Goal: Entertainment & Leisure: Consume media (video, audio)

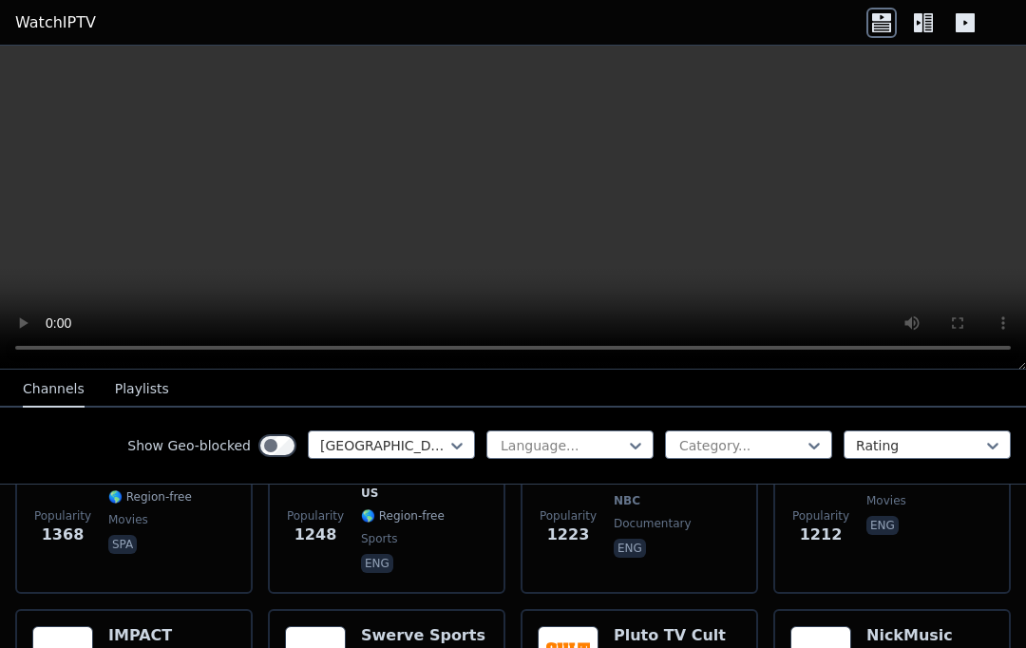
click at [947, 317] on video at bounding box center [513, 208] width 1026 height 324
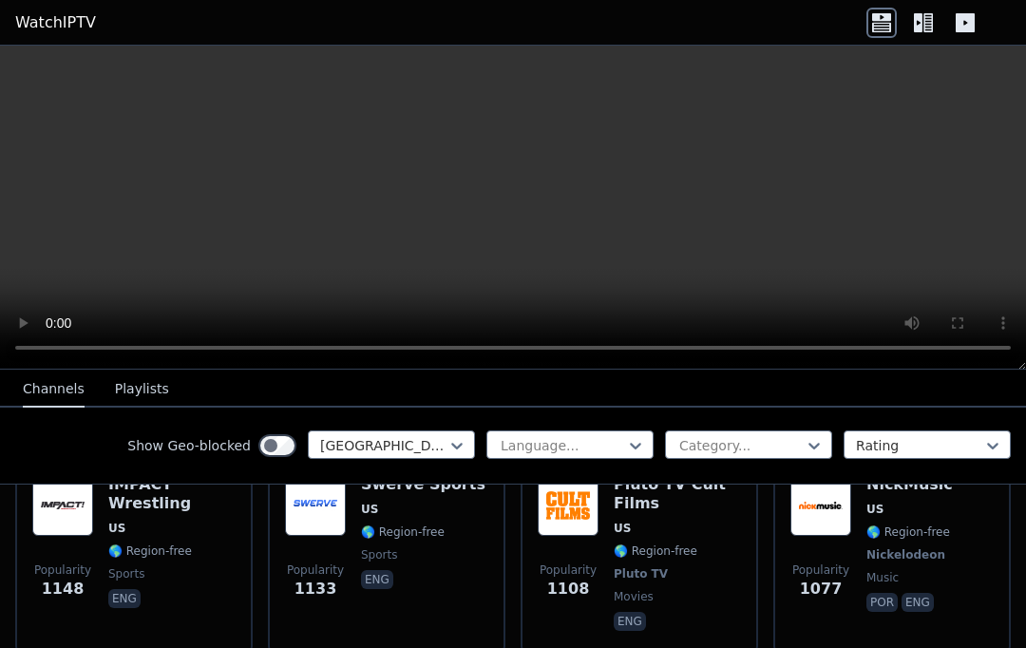
scroll to position [1021, 0]
click at [59, 17] on link "WatchIPTV" at bounding box center [55, 22] width 81 height 23
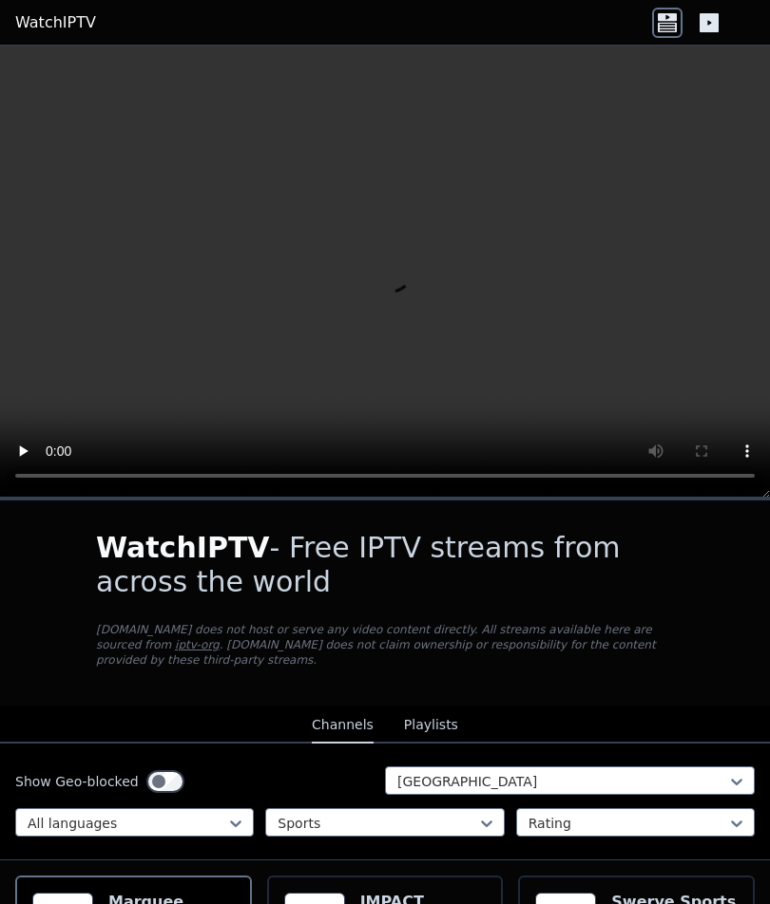
scroll to position [73, 284]
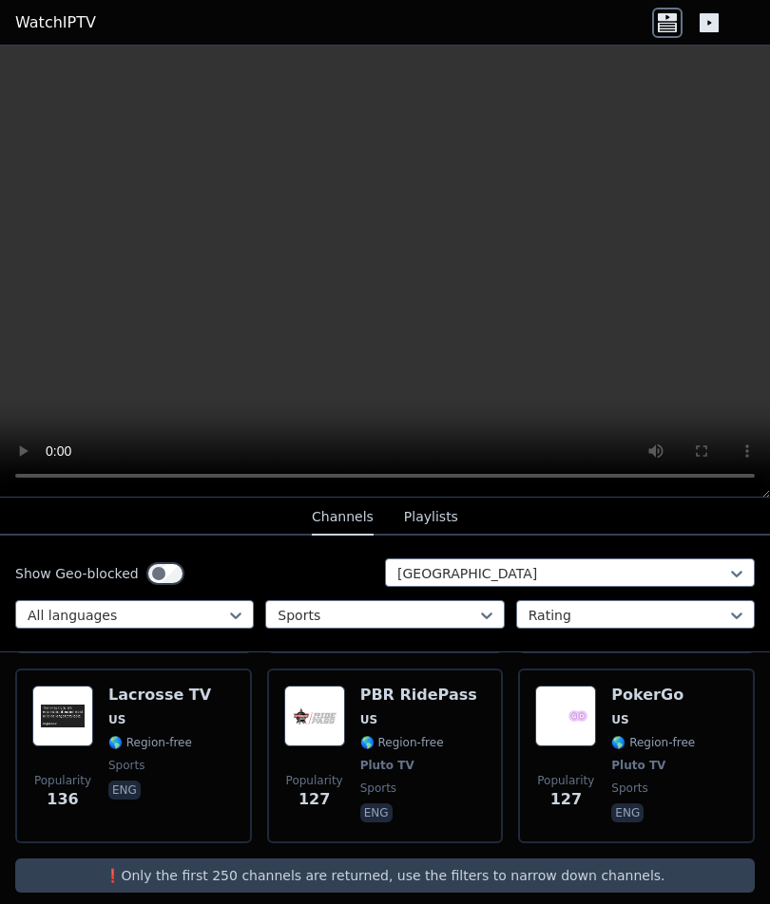
scroll to position [1541, 0]
click at [453, 512] on button "Playlists" at bounding box center [431, 518] width 54 height 36
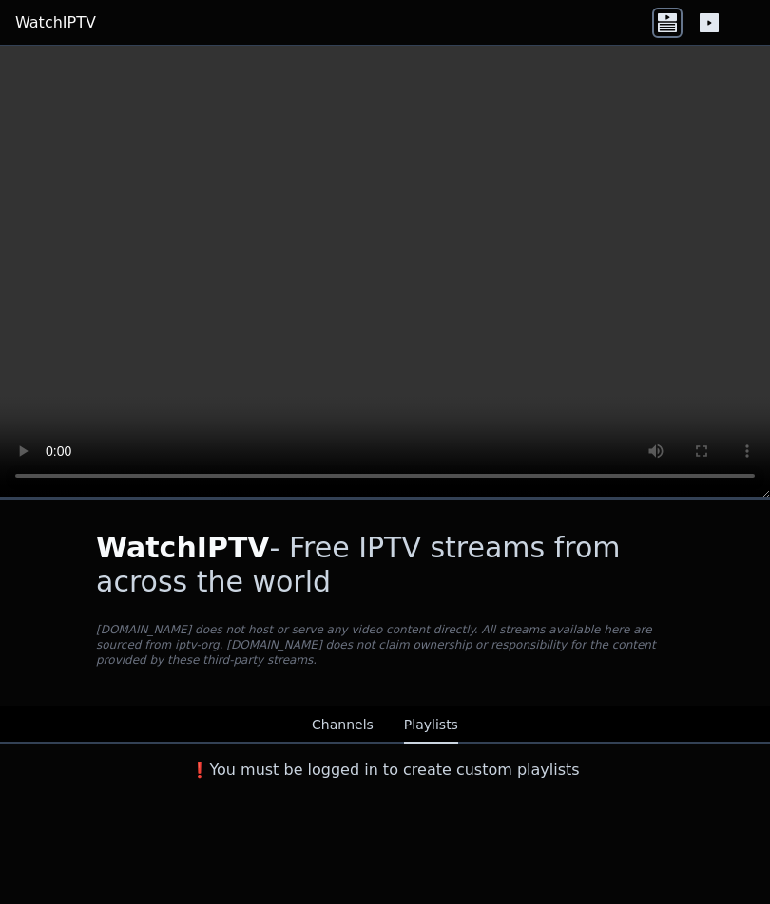
scroll to position [0, 0]
click at [339, 724] on button "Channels" at bounding box center [343, 726] width 62 height 36
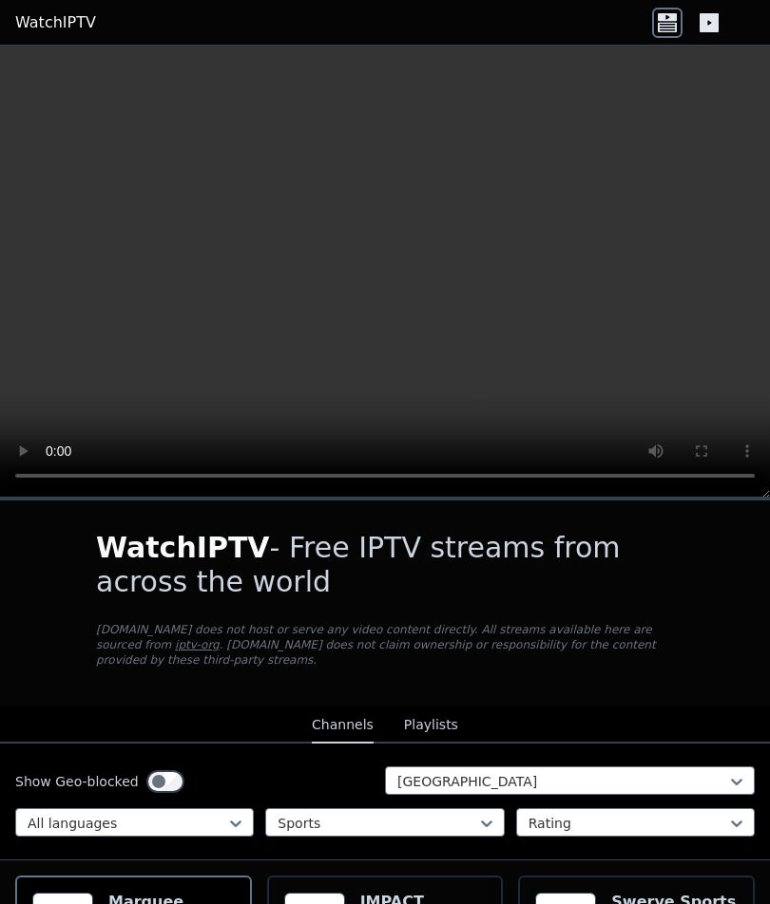
click at [711, 31] on icon at bounding box center [708, 22] width 19 height 19
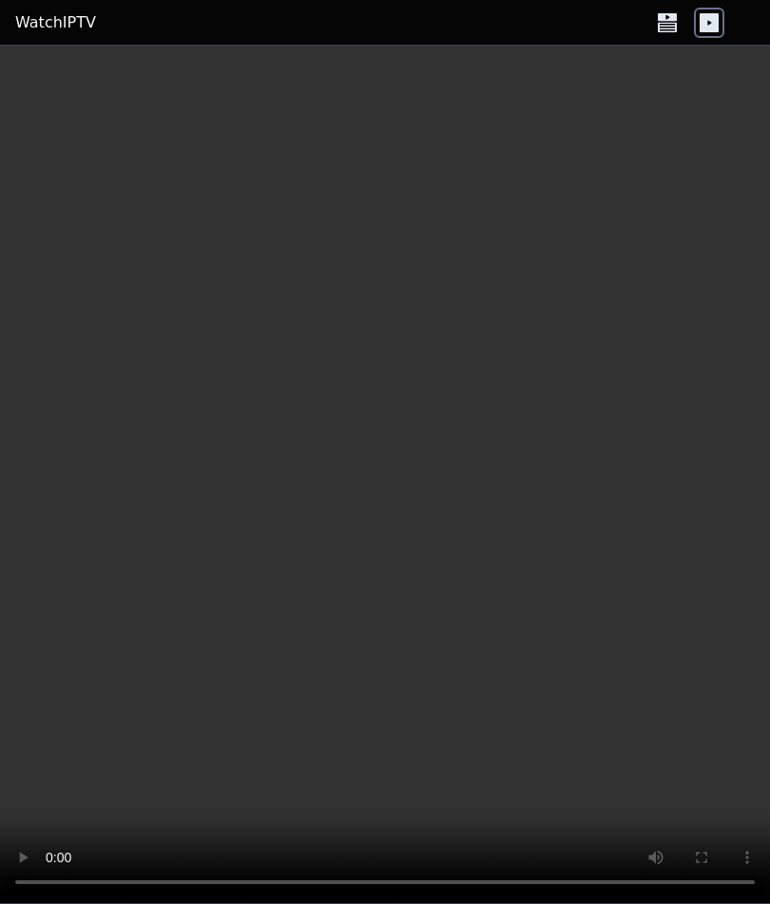
click at [679, 18] on icon at bounding box center [667, 23] width 30 height 30
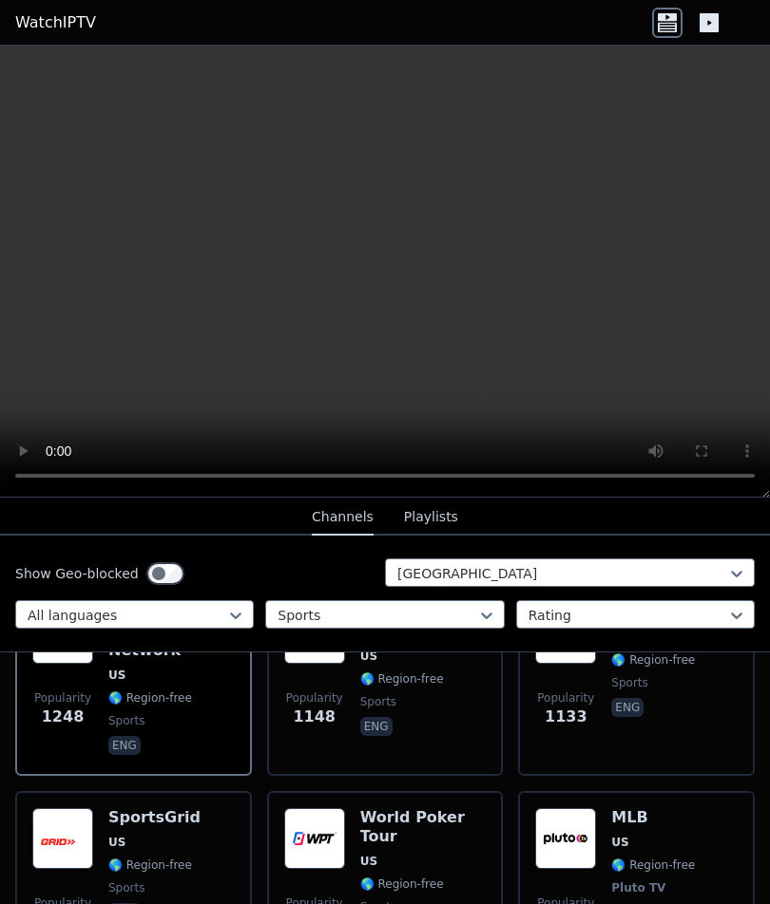
scroll to position [291, 0]
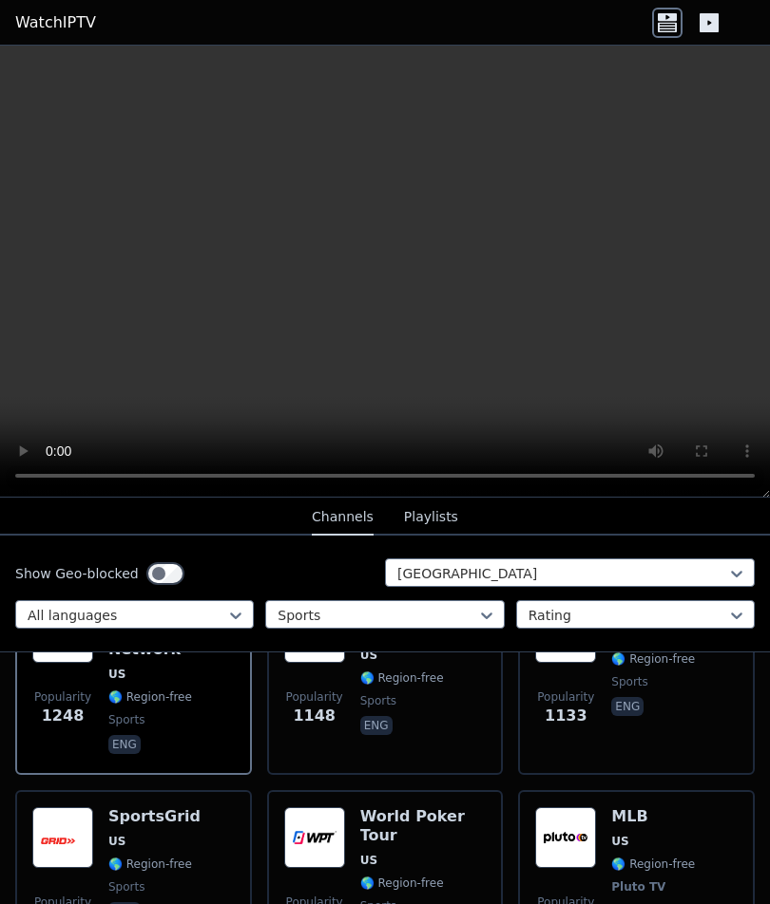
click at [564, 828] on img at bounding box center [565, 838] width 61 height 61
click at [51, 814] on img at bounding box center [62, 838] width 61 height 61
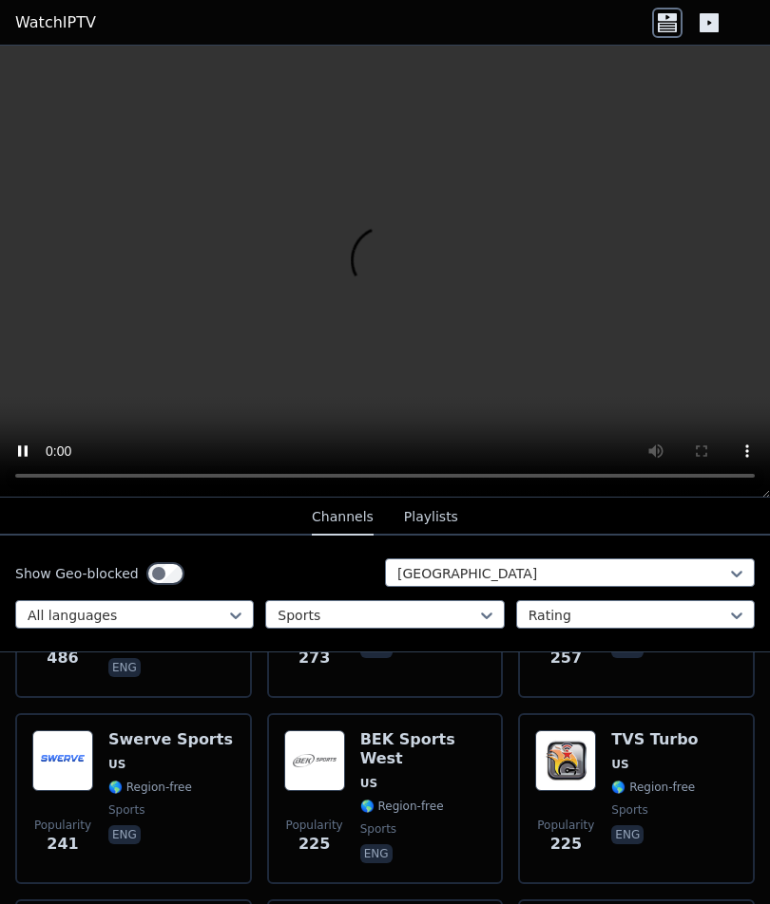
scroll to position [931, 0]
click at [314, 755] on img at bounding box center [314, 760] width 61 height 61
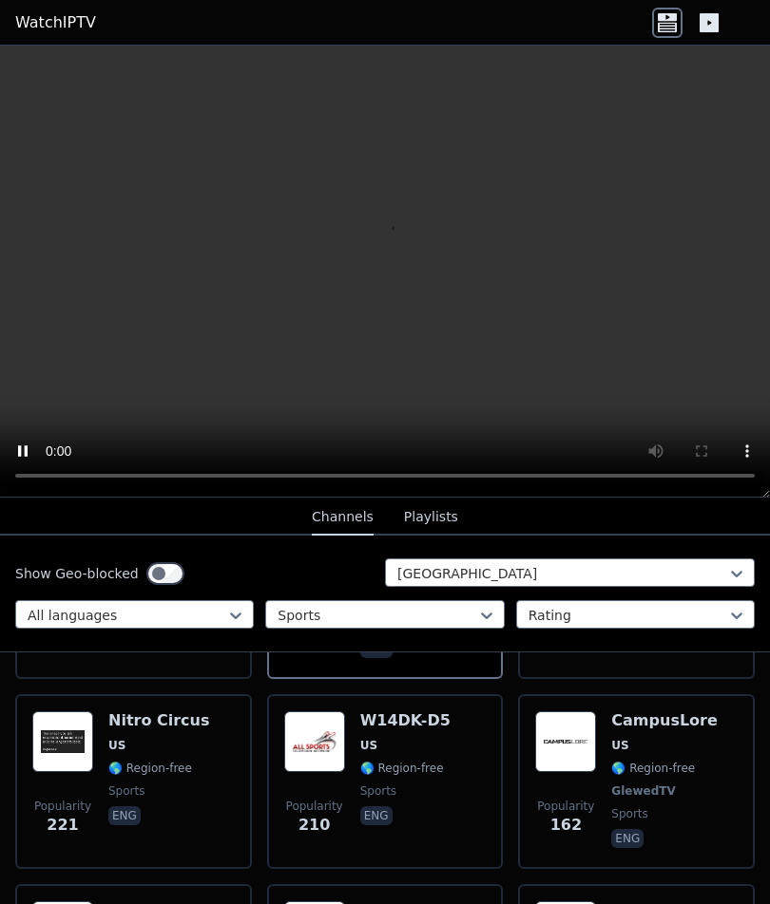
scroll to position [1132, 0]
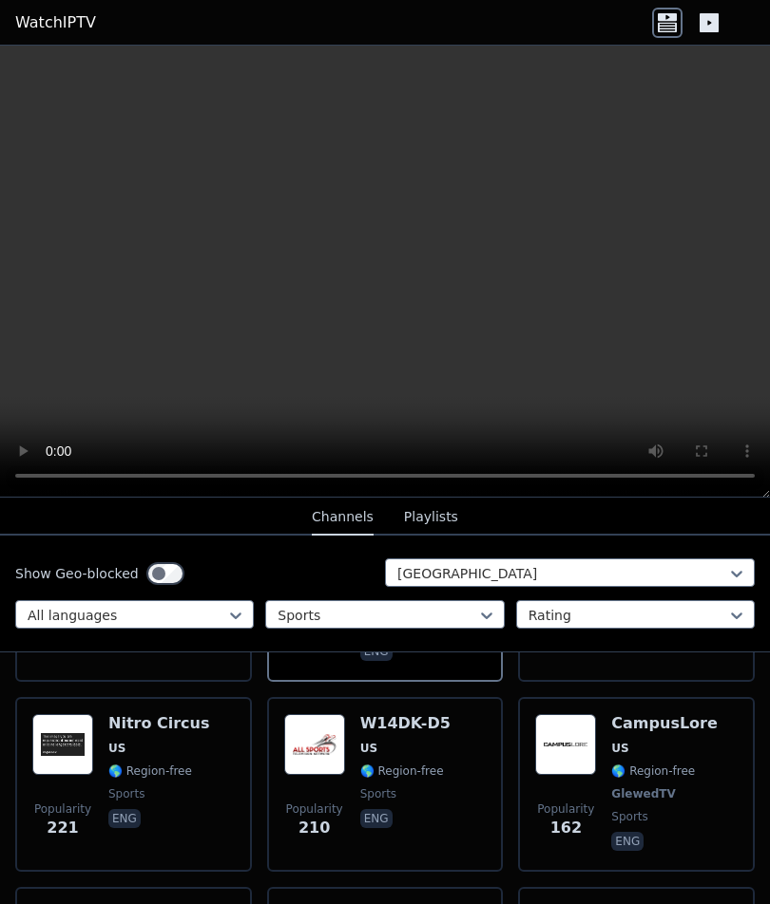
click at [567, 723] on img at bounding box center [565, 744] width 61 height 61
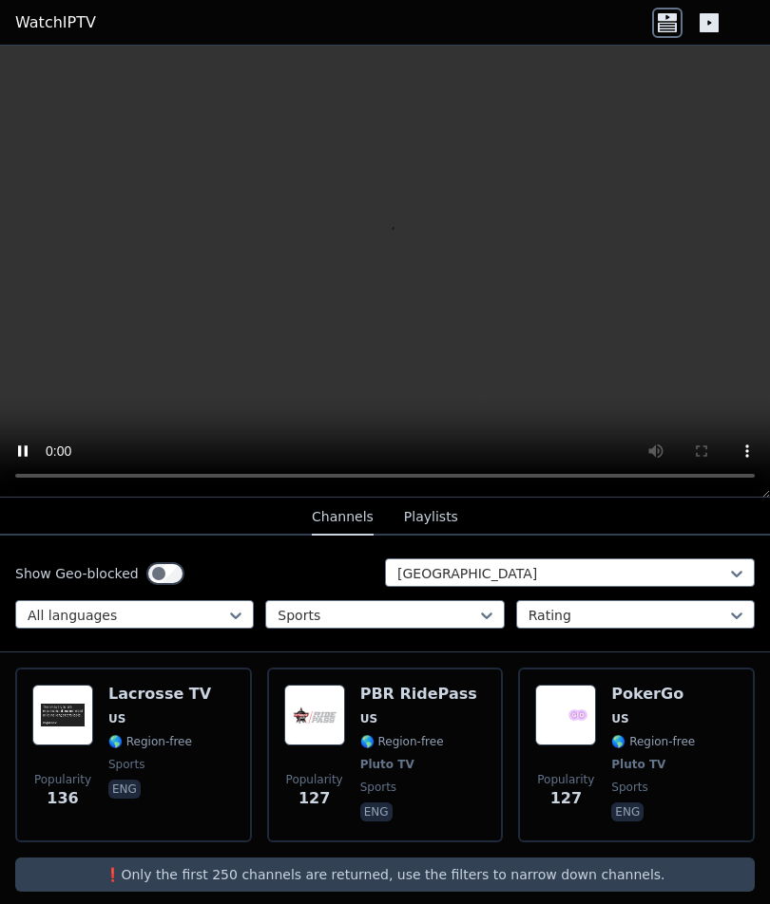
scroll to position [1541, 0]
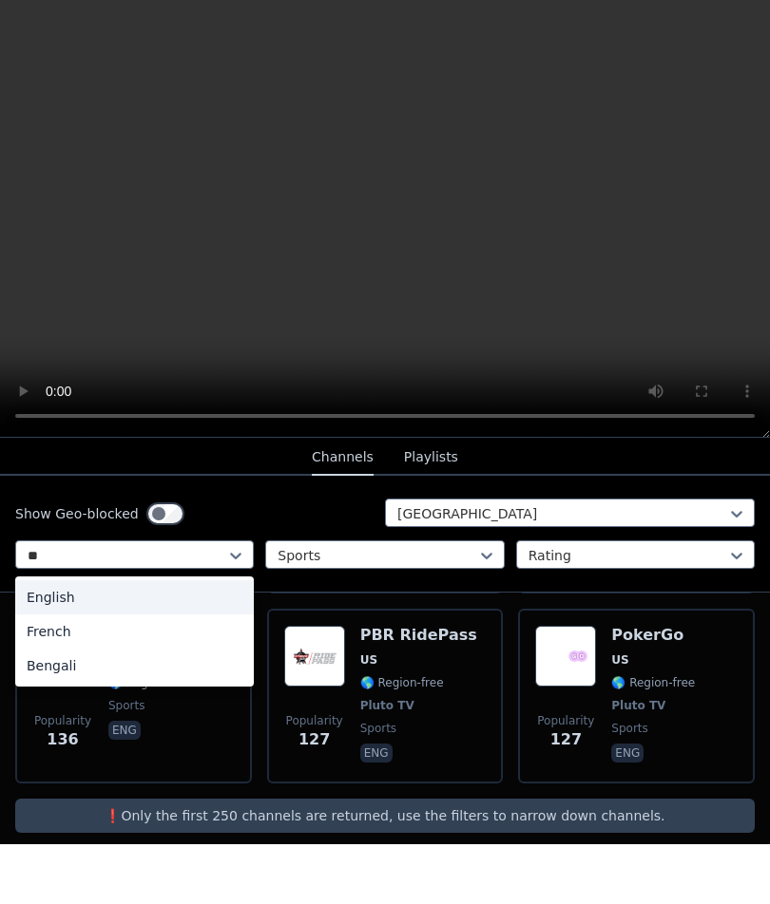
click at [58, 640] on div "English" at bounding box center [134, 657] width 238 height 34
type input "**"
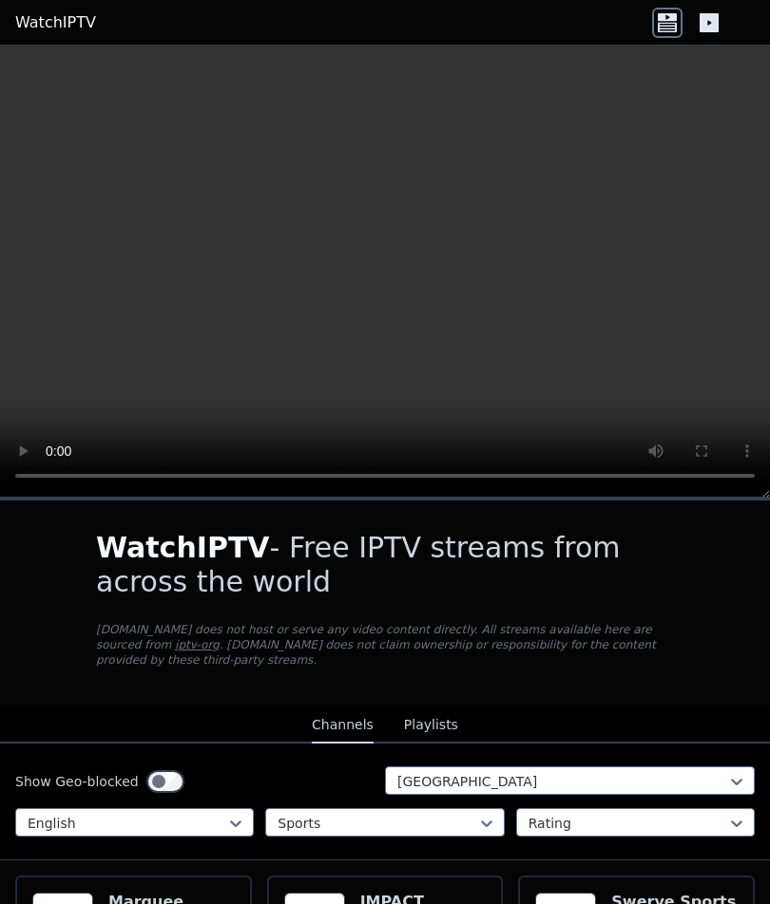
click at [10, 55] on video at bounding box center [385, 272] width 770 height 452
click at [760, 467] on video at bounding box center [385, 272] width 770 height 452
click at [686, 626] on div "WatchIPTV - Free IPTV streams from across the world [DOMAIN_NAME] does not host…" at bounding box center [385, 603] width 638 height 205
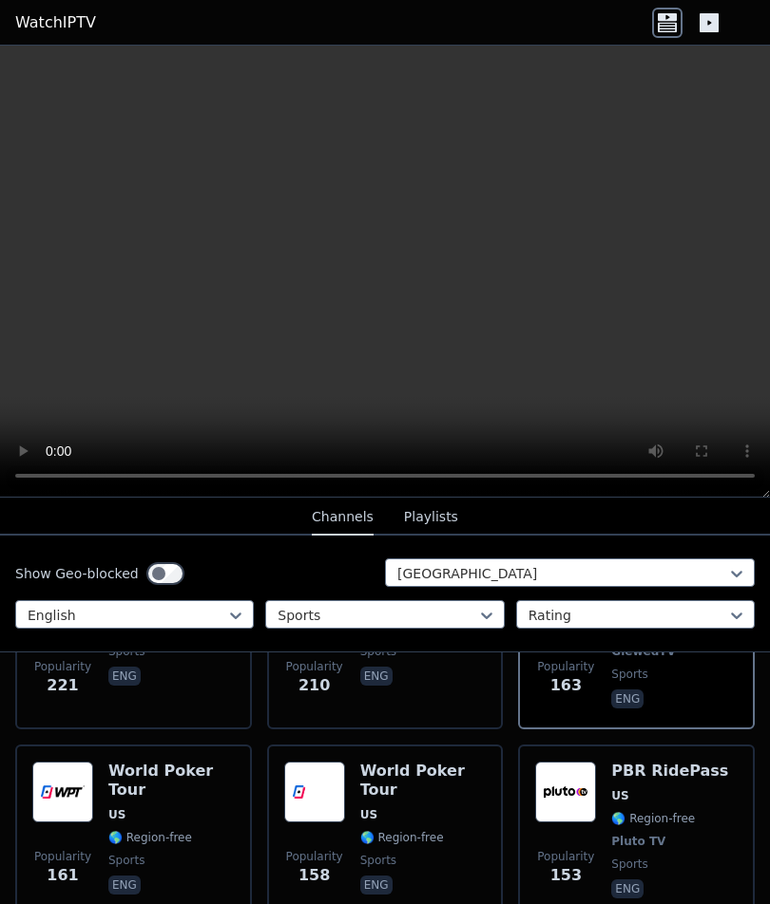
scroll to position [1276, 0]
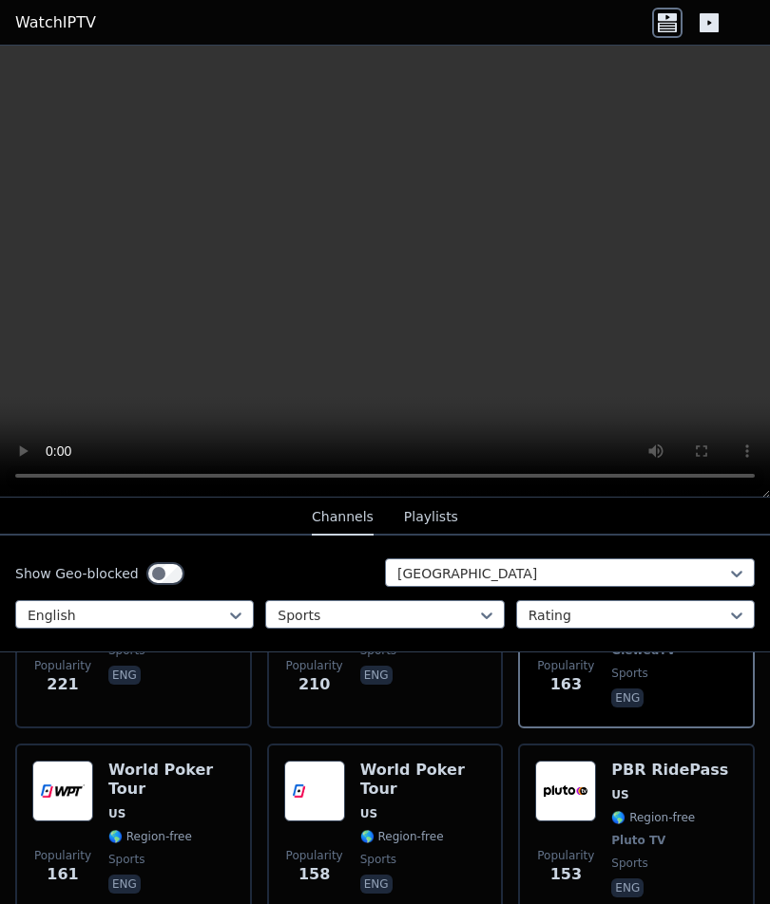
click at [409, 206] on video at bounding box center [385, 272] width 770 height 452
click at [392, 291] on video at bounding box center [385, 272] width 770 height 452
click at [365, 279] on video at bounding box center [385, 272] width 770 height 452
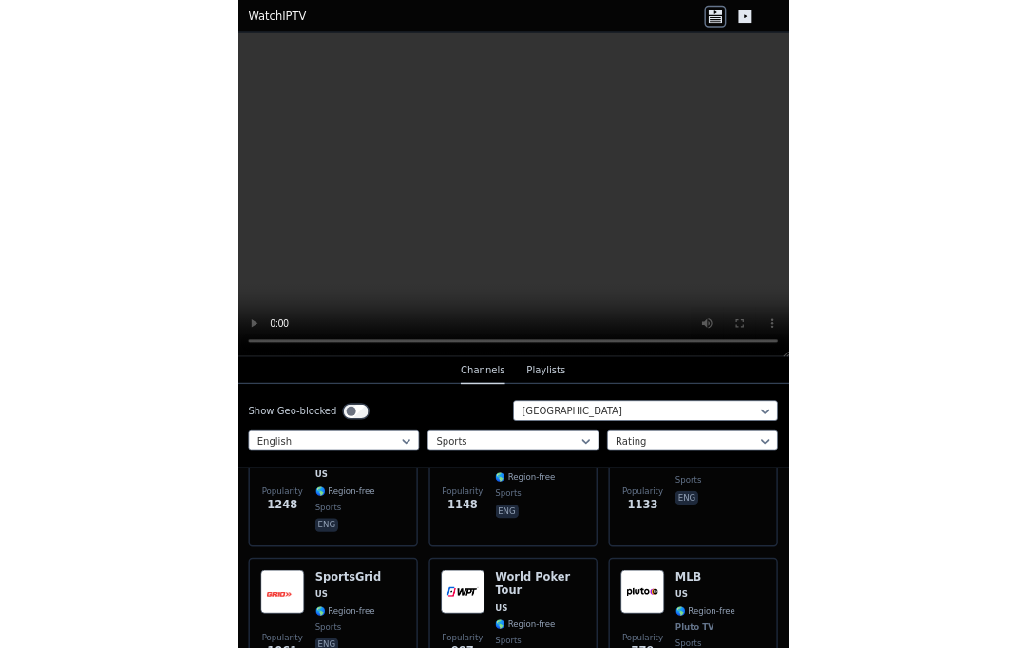
scroll to position [127, 0]
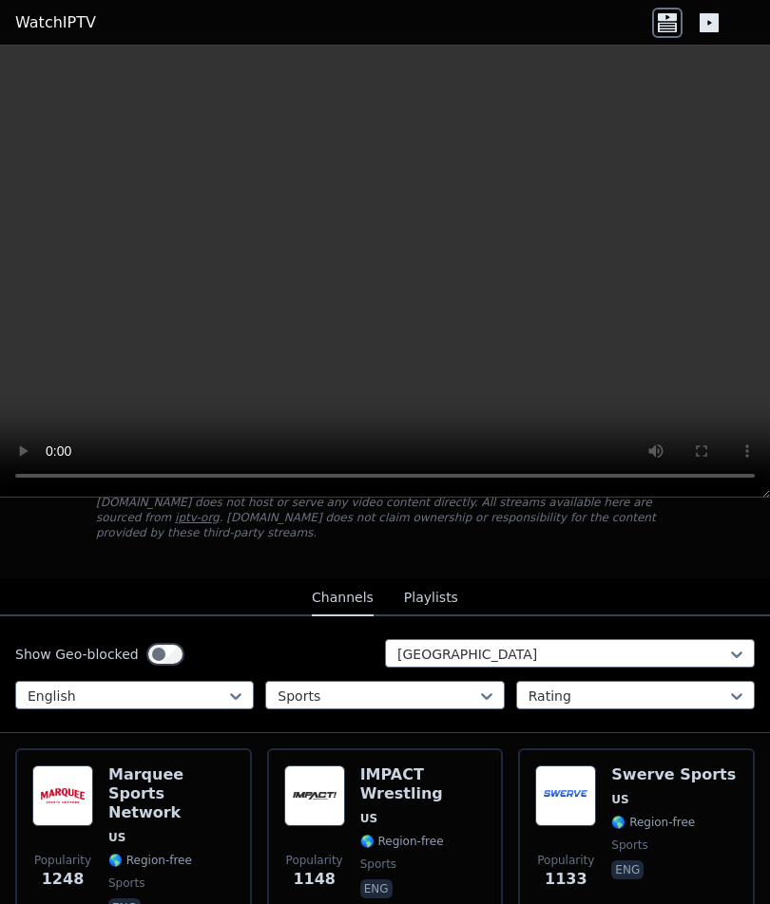
click at [176, 801] on h6 "Marquee Sports Network" at bounding box center [171, 794] width 126 height 57
click at [339, 790] on img at bounding box center [314, 796] width 61 height 61
click at [575, 801] on img at bounding box center [565, 796] width 61 height 61
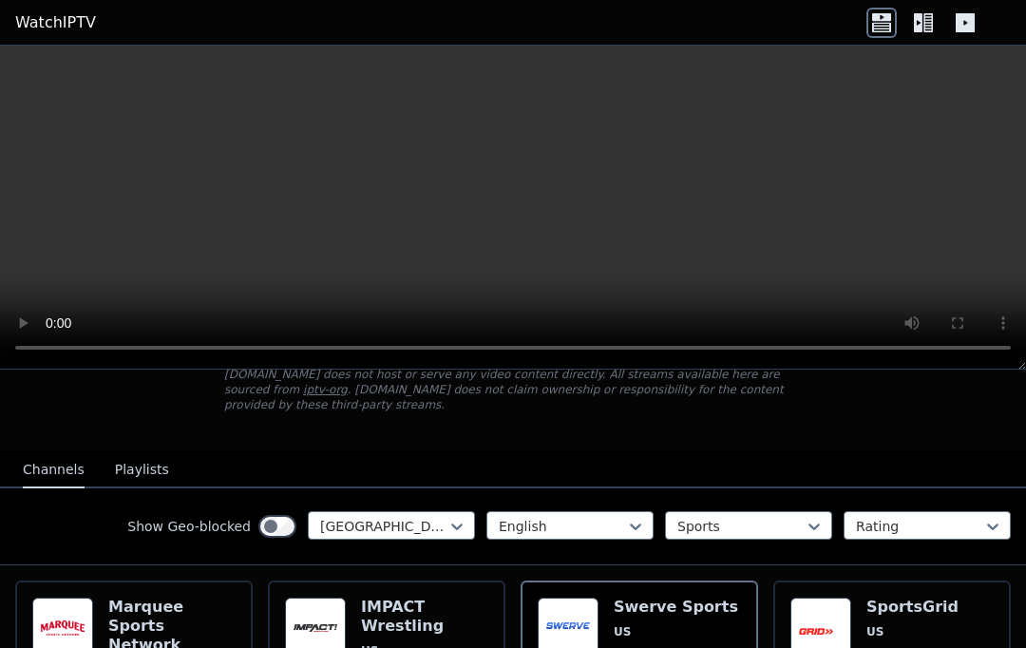
click at [14, 61] on video at bounding box center [513, 208] width 1026 height 324
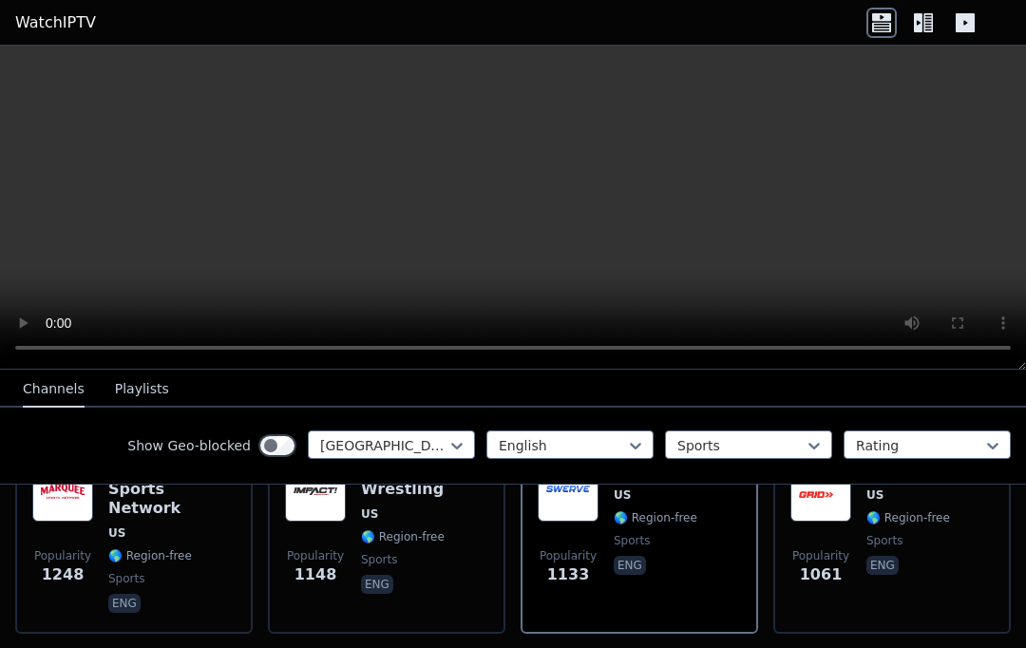
scroll to position [265, 0]
click at [769, 350] on video at bounding box center [513, 208] width 1026 height 324
click at [769, 25] on icon at bounding box center [928, 22] width 10 height 19
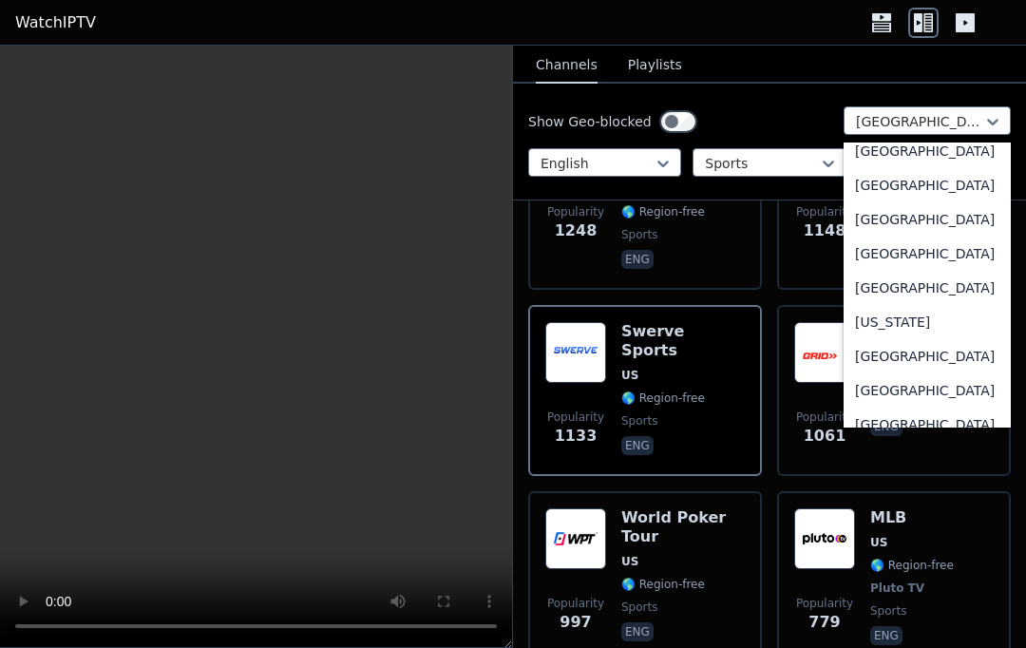
scroll to position [2473, 0]
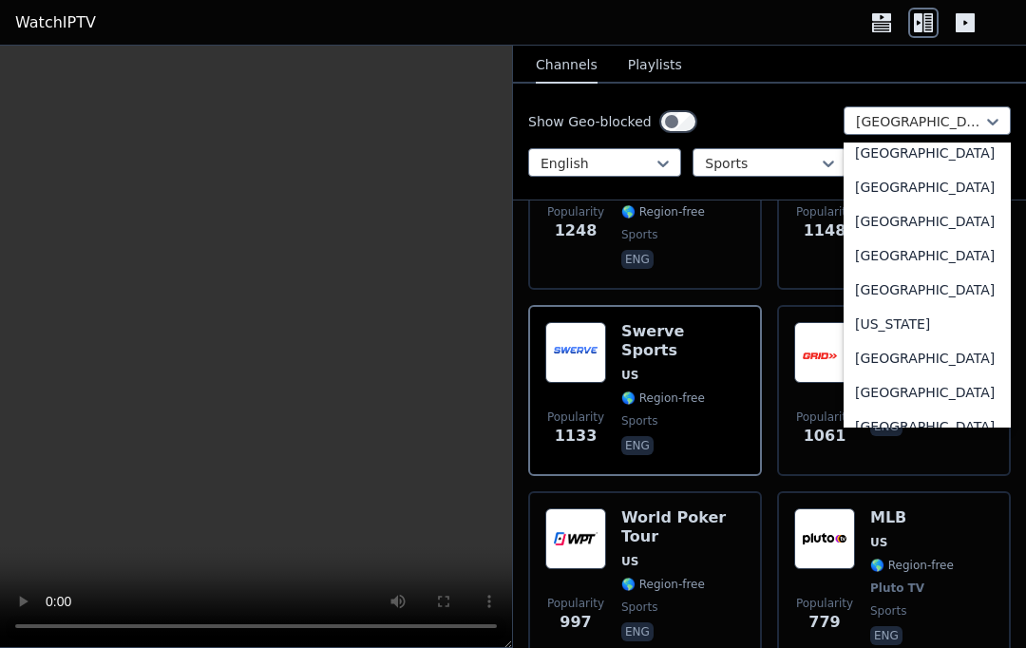
click at [769, 136] on div "[GEOGRAPHIC_DATA]" at bounding box center [927, 119] width 167 height 34
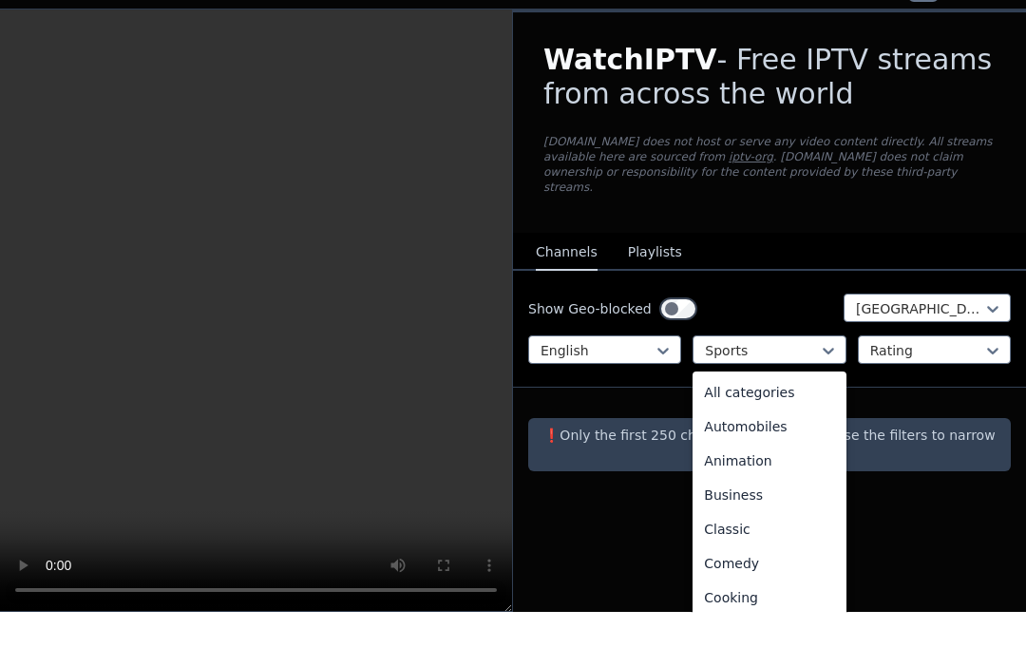
scroll to position [585, 0]
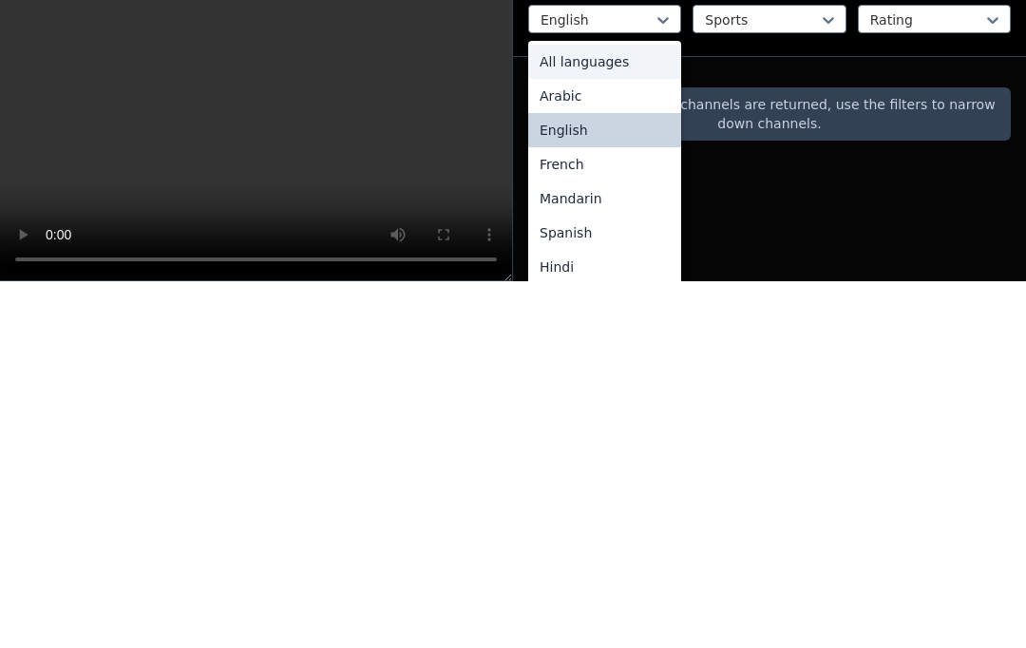
click at [622, 411] on div "All languages" at bounding box center [604, 428] width 153 height 34
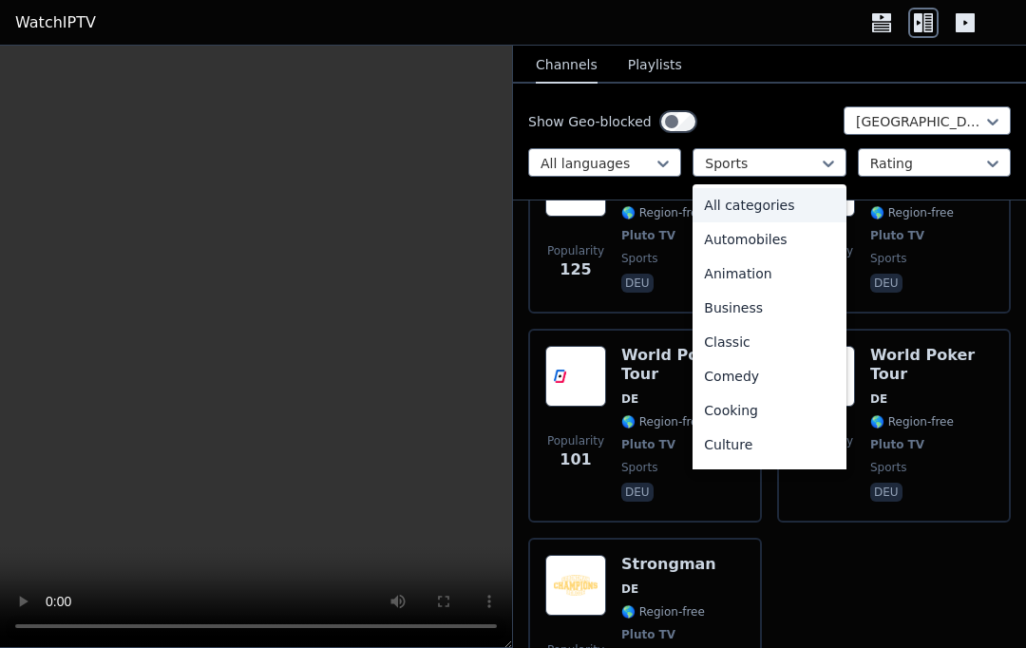
click at [769, 204] on div "All categories" at bounding box center [769, 205] width 153 height 34
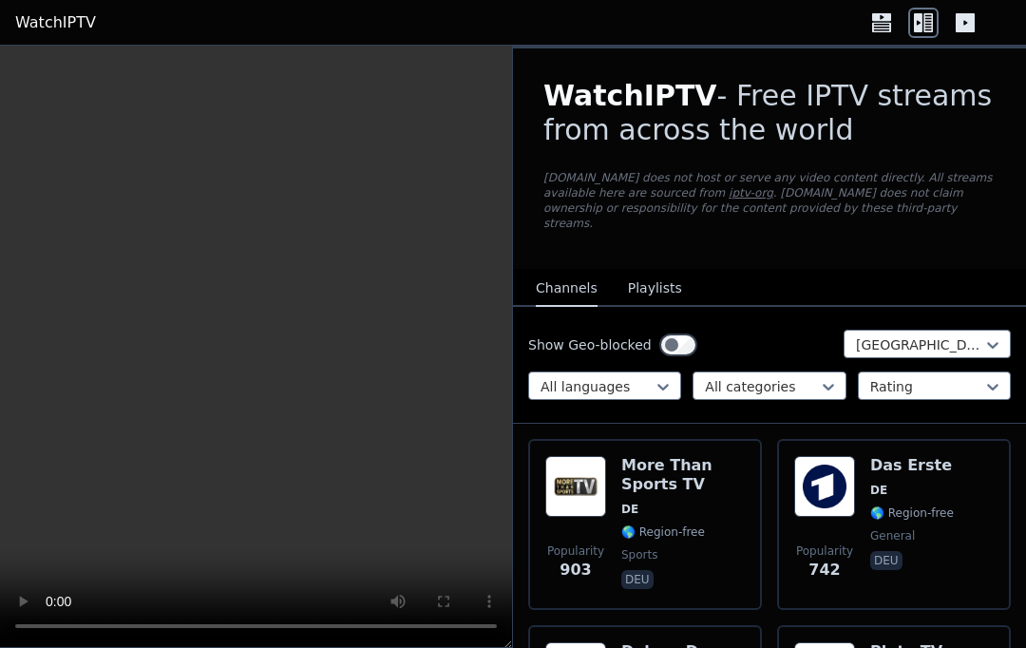
click at [769, 185] on div "WatchIPTV - Free IPTV streams from across the world [DOMAIN_NAME] does not host…" at bounding box center [769, 158] width 513 height 220
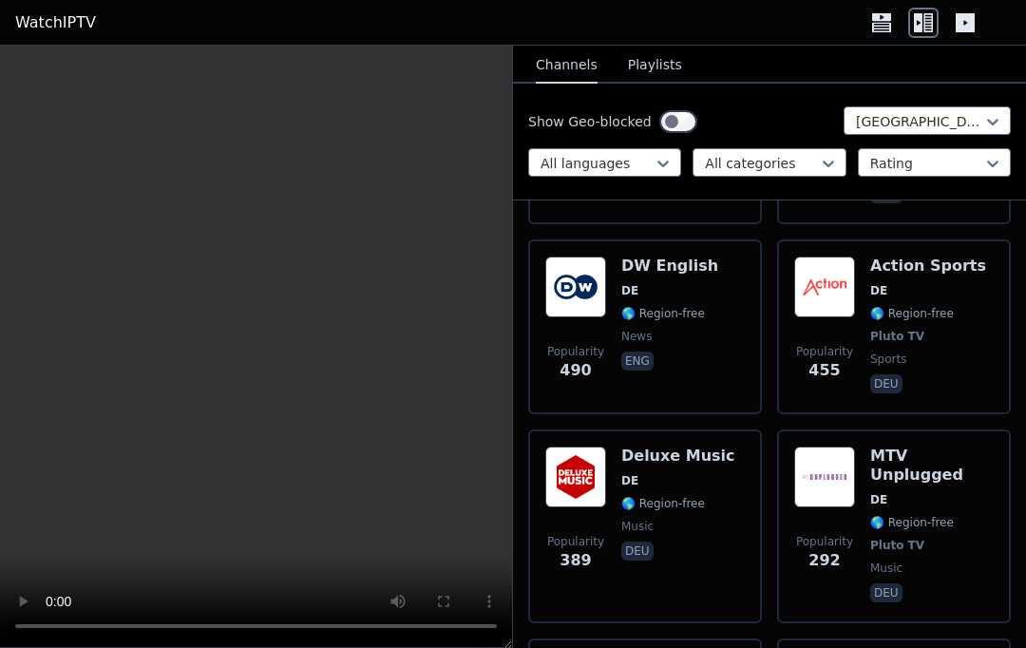
scroll to position [594, 0]
click at [769, 257] on img at bounding box center [824, 287] width 61 height 61
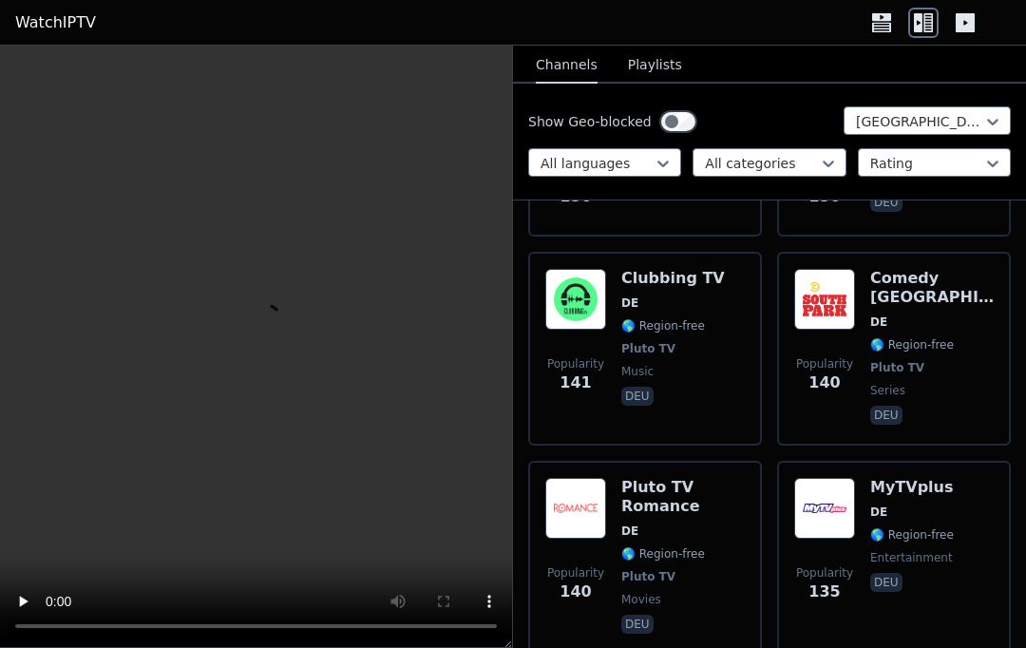
scroll to position [2171, 0]
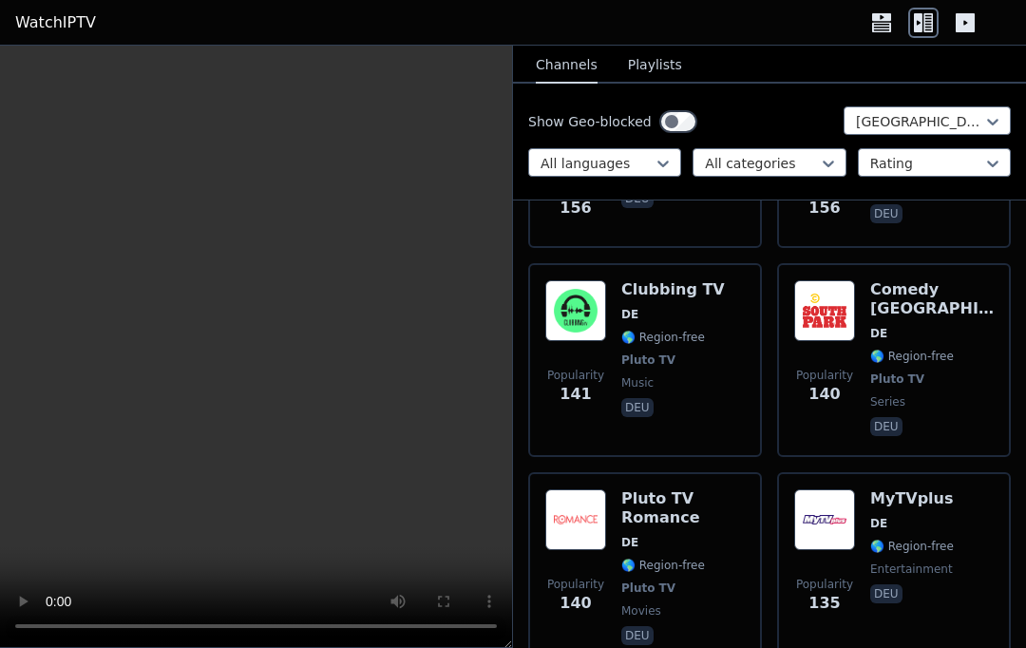
click at [571, 280] on img at bounding box center [575, 310] width 61 height 61
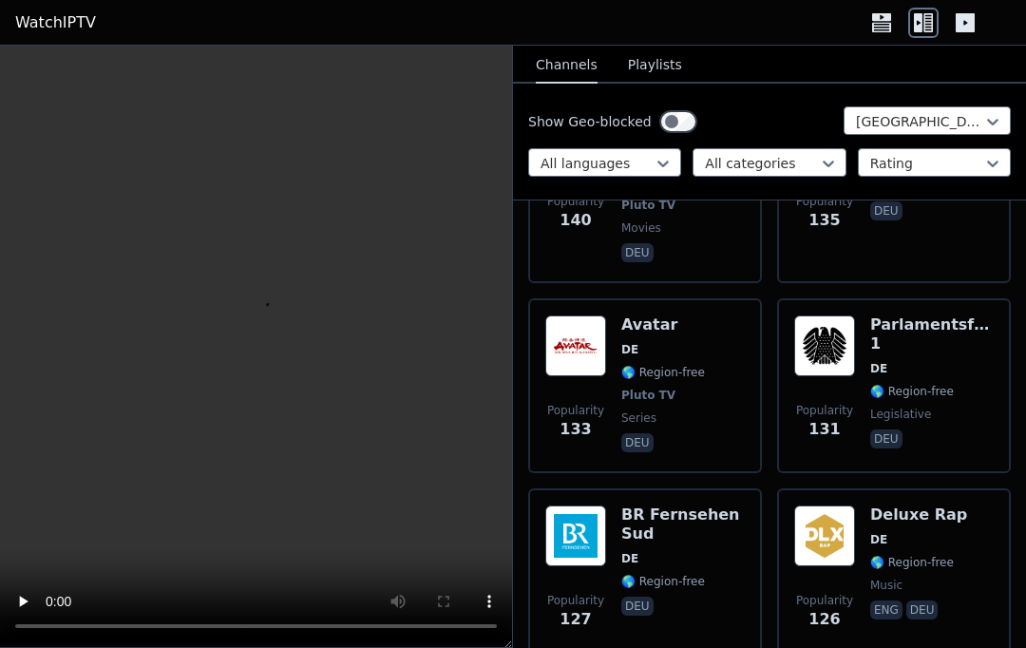
scroll to position [2533, 0]
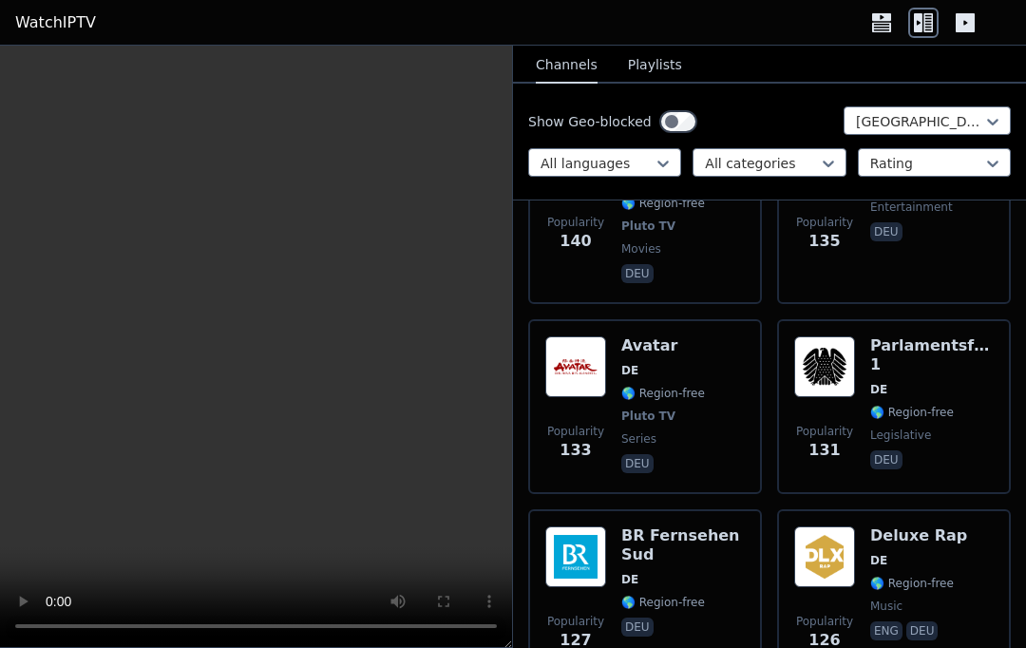
click at [769, 336] on img at bounding box center [824, 366] width 61 height 61
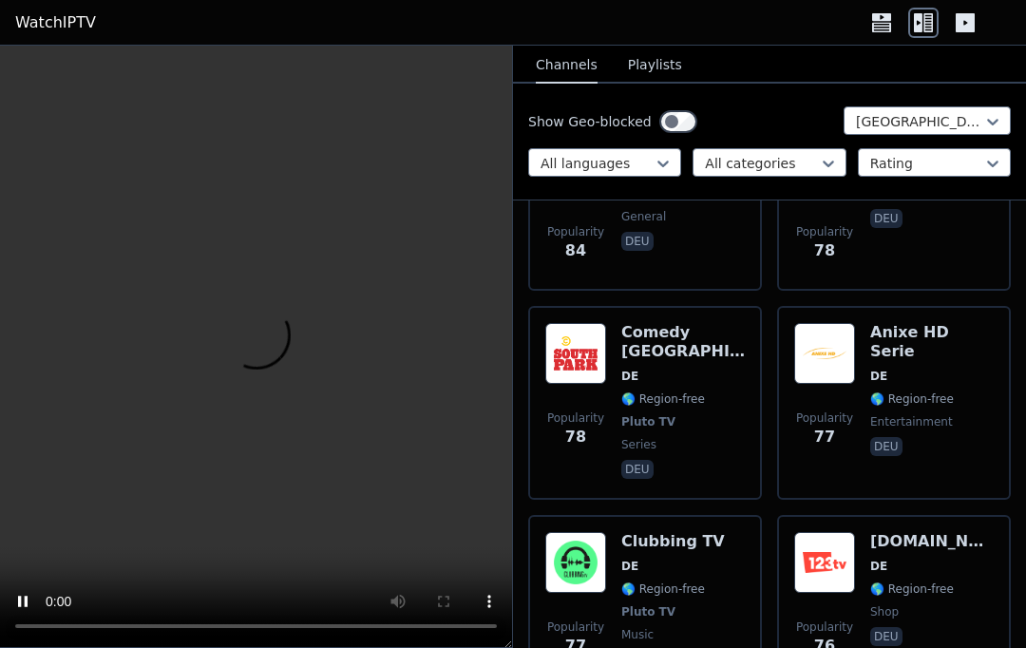
scroll to position [5158, 0]
click at [601, 531] on img at bounding box center [575, 561] width 61 height 61
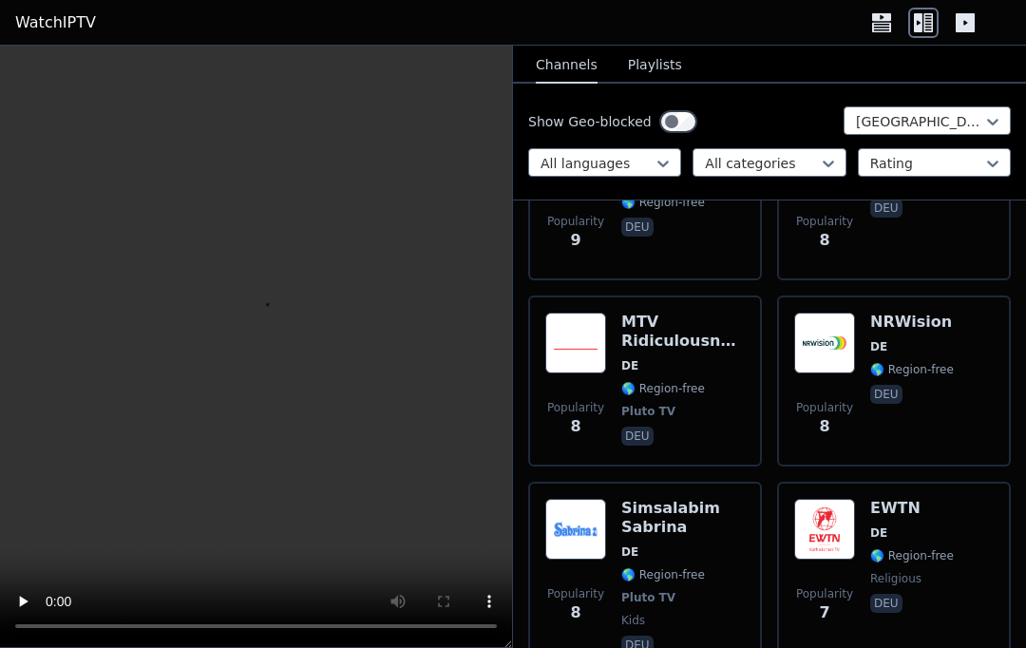
scroll to position [24177, 0]
